Goal: Task Accomplishment & Management: Use online tool/utility

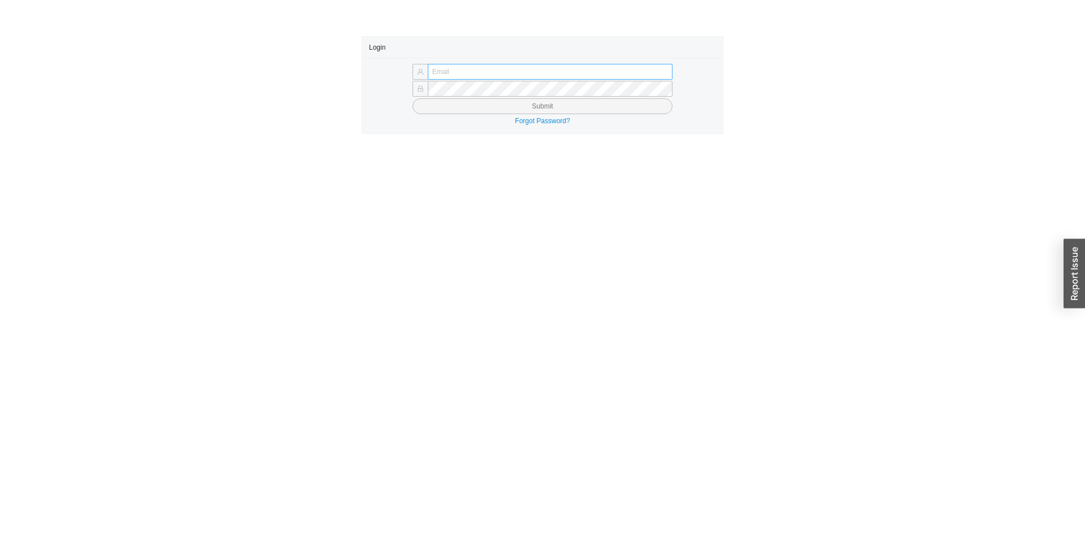
click at [558, 75] on input "text" at bounding box center [550, 72] width 245 height 16
type input "[EMAIL_ADDRESS][DOMAIN_NAME]"
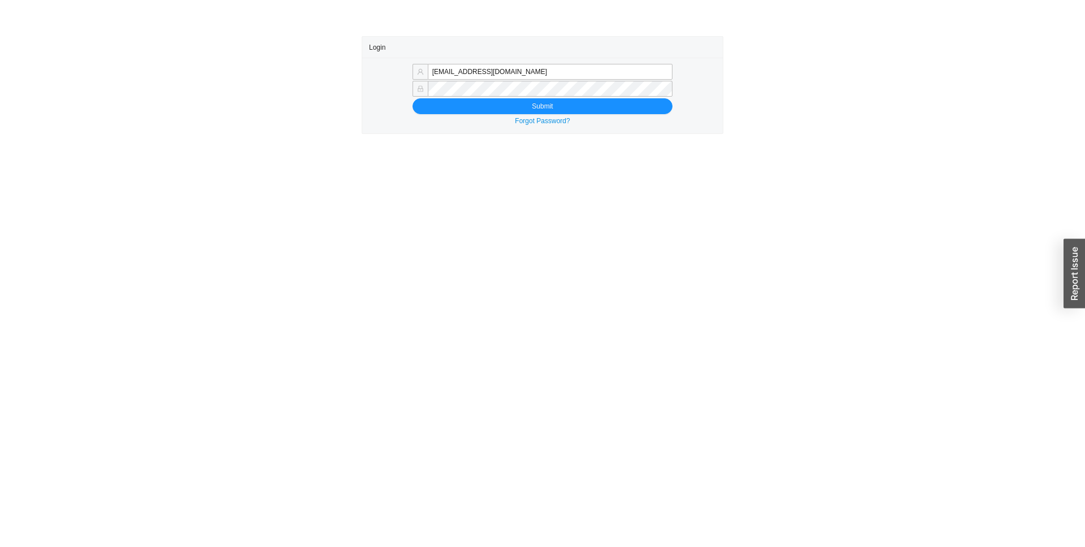
click at [730, 119] on div "Login [EMAIL_ADDRESS][DOMAIN_NAME] Submit Forgot Password?" at bounding box center [542, 85] width 1085 height 98
drag, startPoint x: 1045, startPoint y: 51, endPoint x: 983, endPoint y: 5, distance: 77.9
click at [1044, 50] on div "Login [EMAIL_ADDRESS][DOMAIN_NAME] Submit Forgot Password?" at bounding box center [542, 85] width 1085 height 98
click at [525, 111] on button "Submit" at bounding box center [543, 106] width 260 height 16
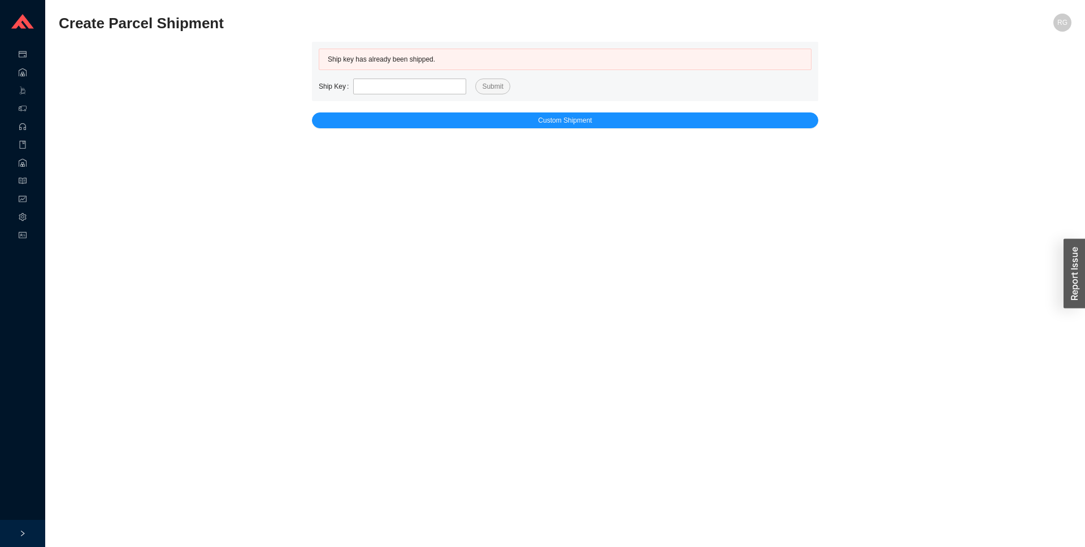
click at [222, 200] on main "Create Parcel Shipment RG Ship key has already been shipped. Ship Key Submit Cu…" at bounding box center [565, 281] width 1013 height 534
